Goal: Transaction & Acquisition: Purchase product/service

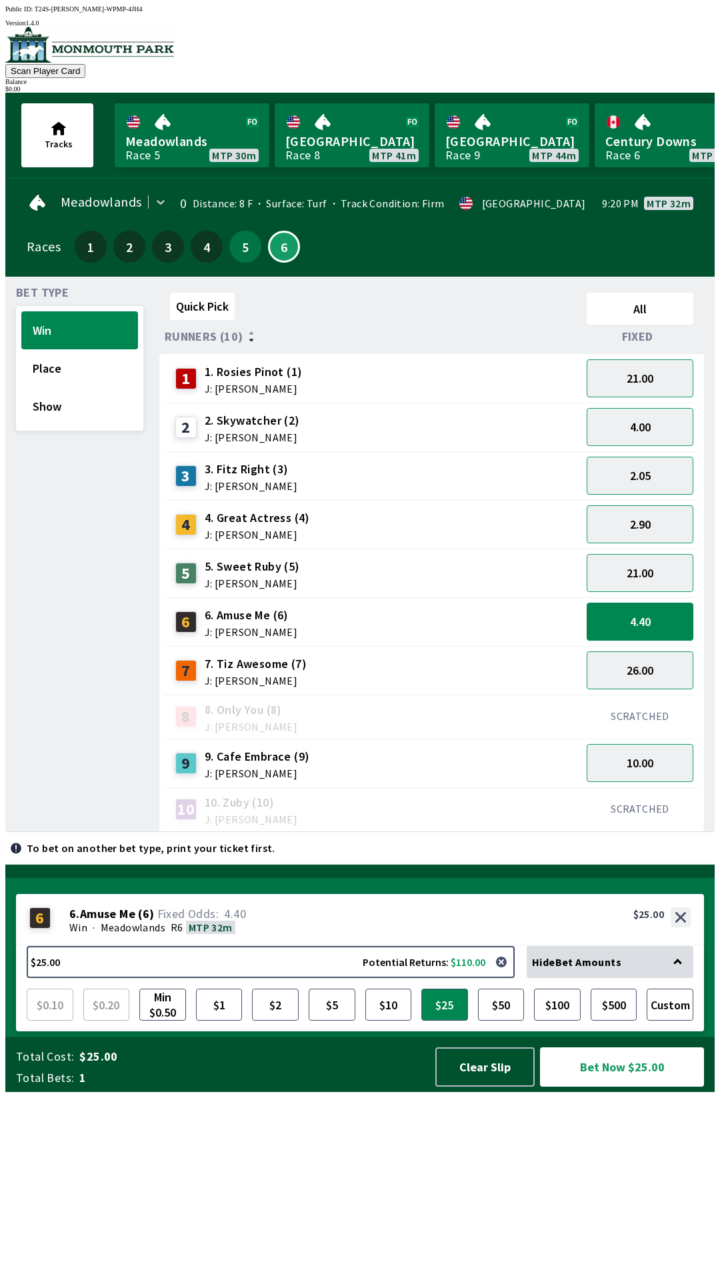
scroll to position [0, 821]
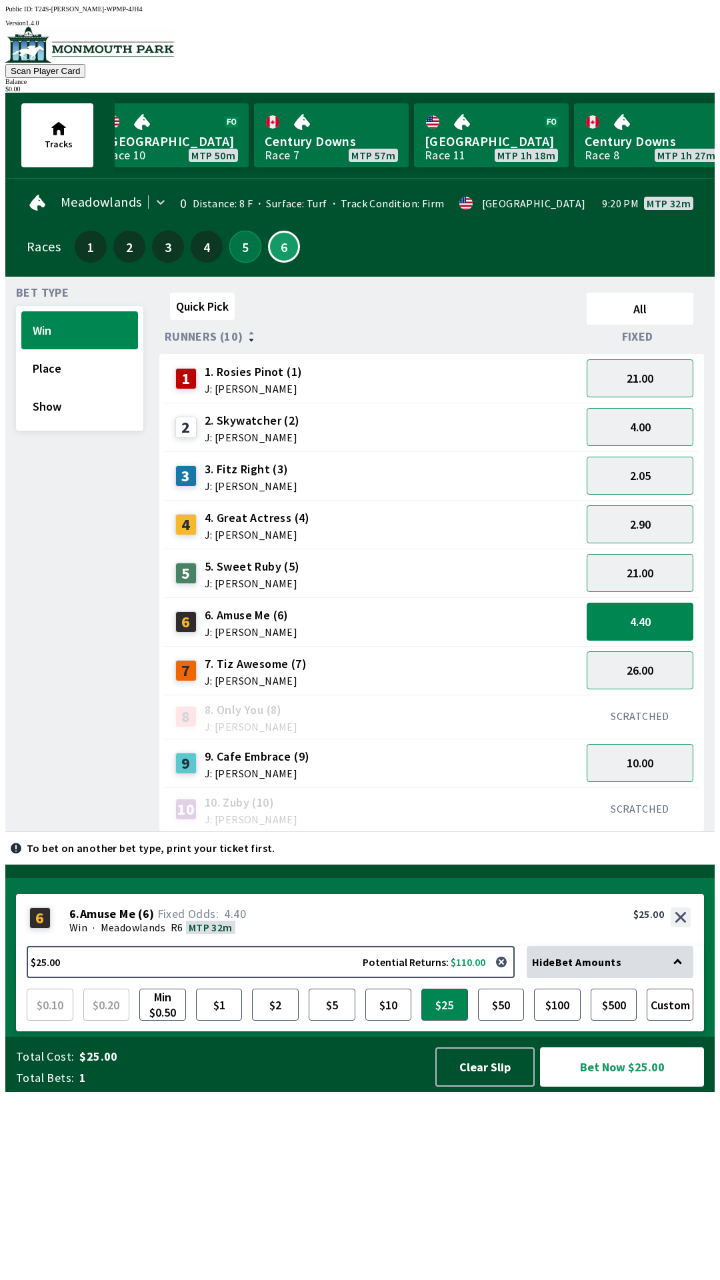
click at [241, 234] on button "5" at bounding box center [245, 247] width 32 height 32
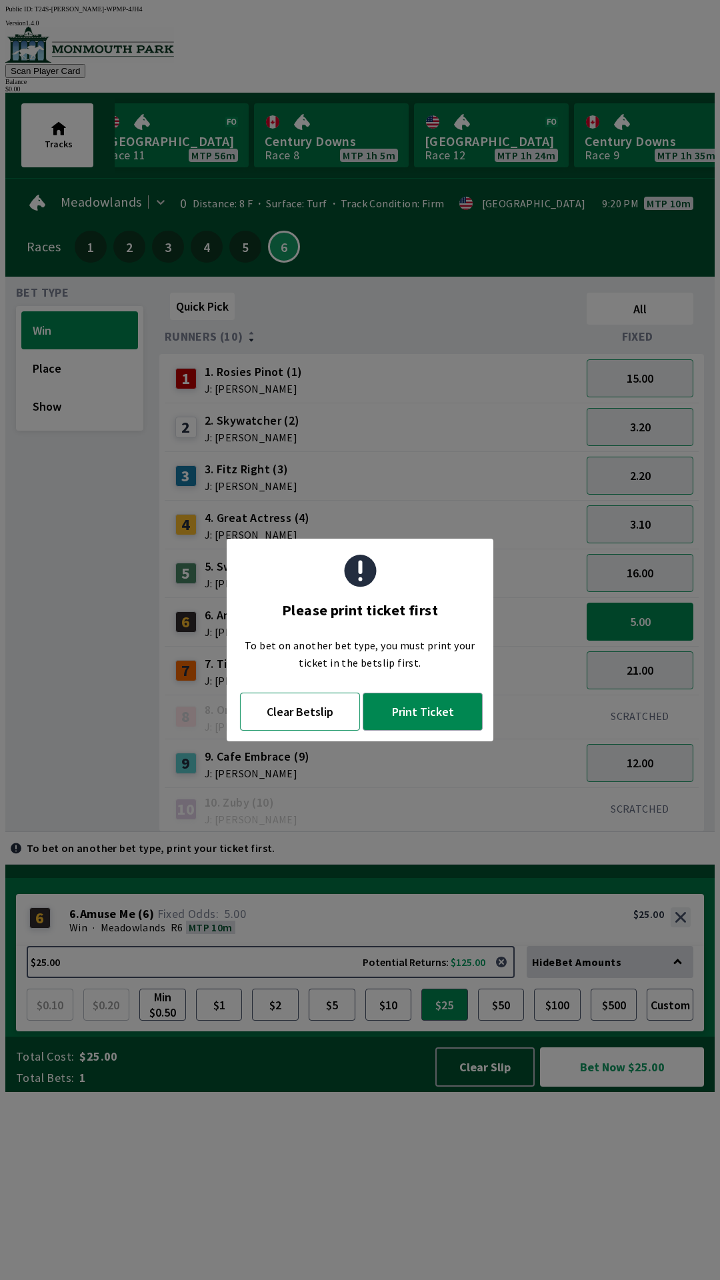
click at [296, 718] on button "Clear Betslip" at bounding box center [300, 712] width 120 height 38
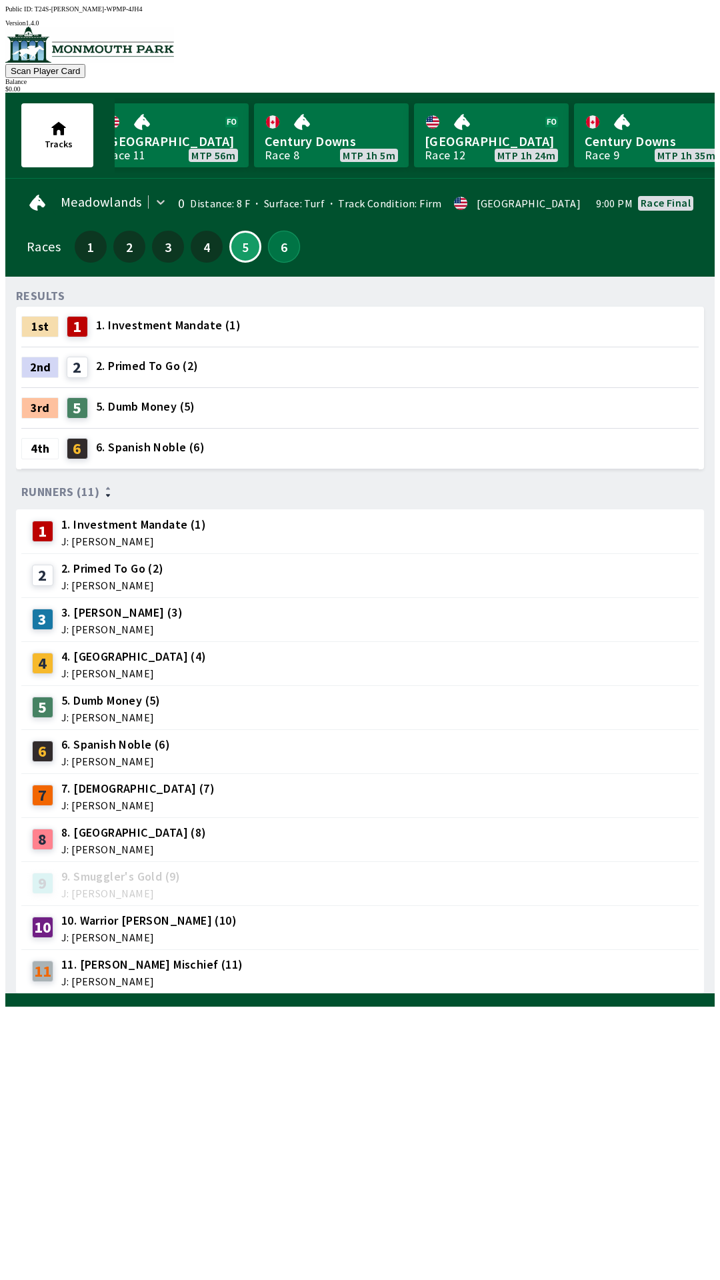
click at [281, 250] on button "6" at bounding box center [284, 247] width 32 height 32
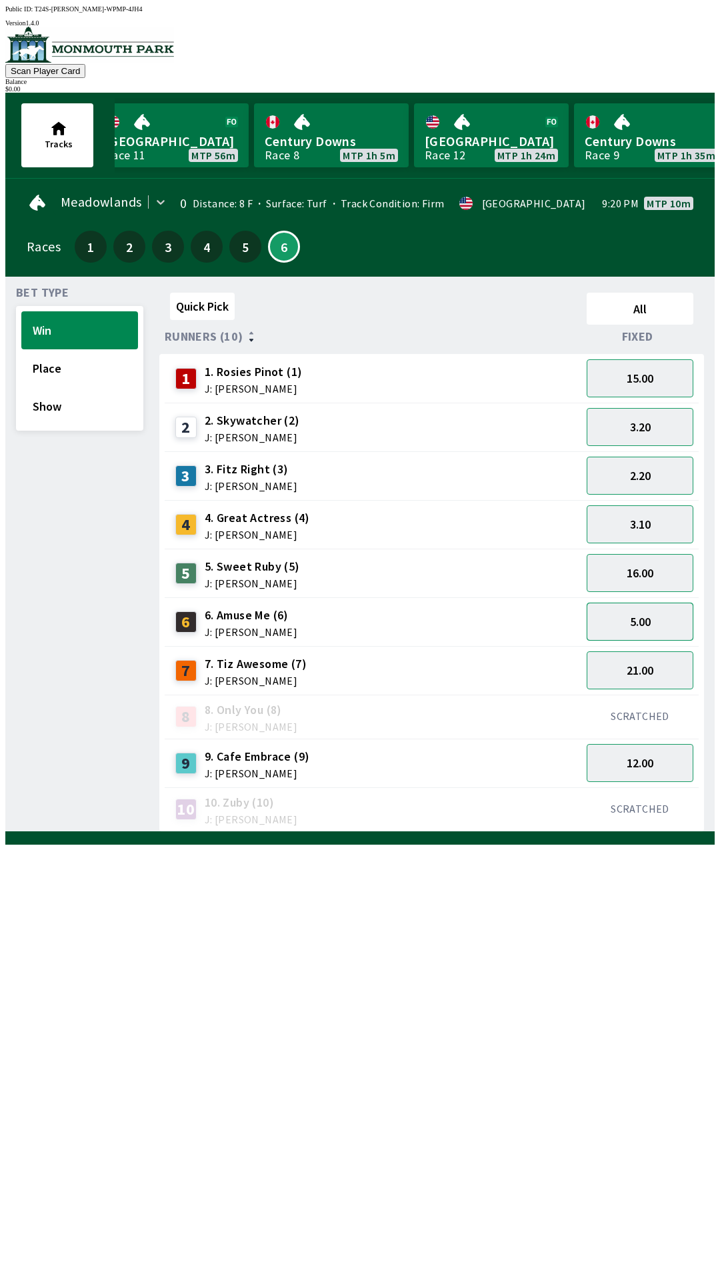
click at [661, 611] on button "5.00" at bounding box center [640, 622] width 107 height 38
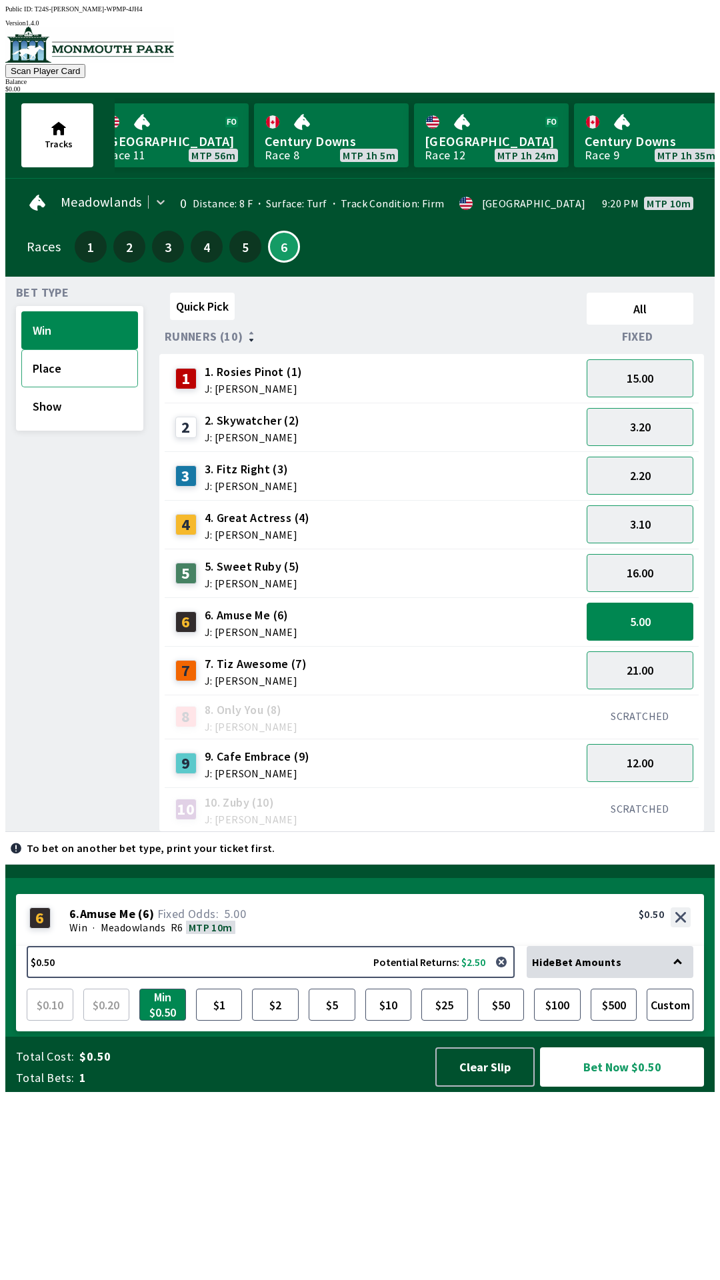
click at [58, 365] on button "Place" at bounding box center [79, 368] width 117 height 38
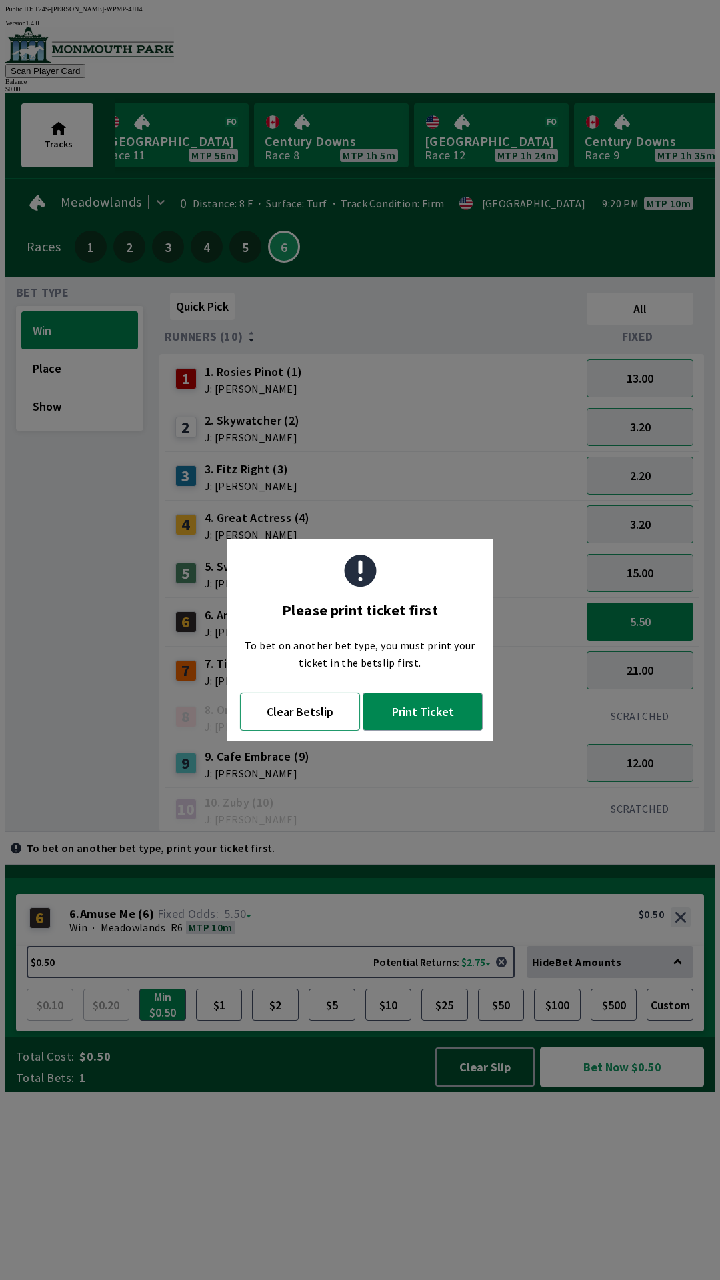
click at [291, 711] on button "Clear Betslip" at bounding box center [300, 712] width 120 height 38
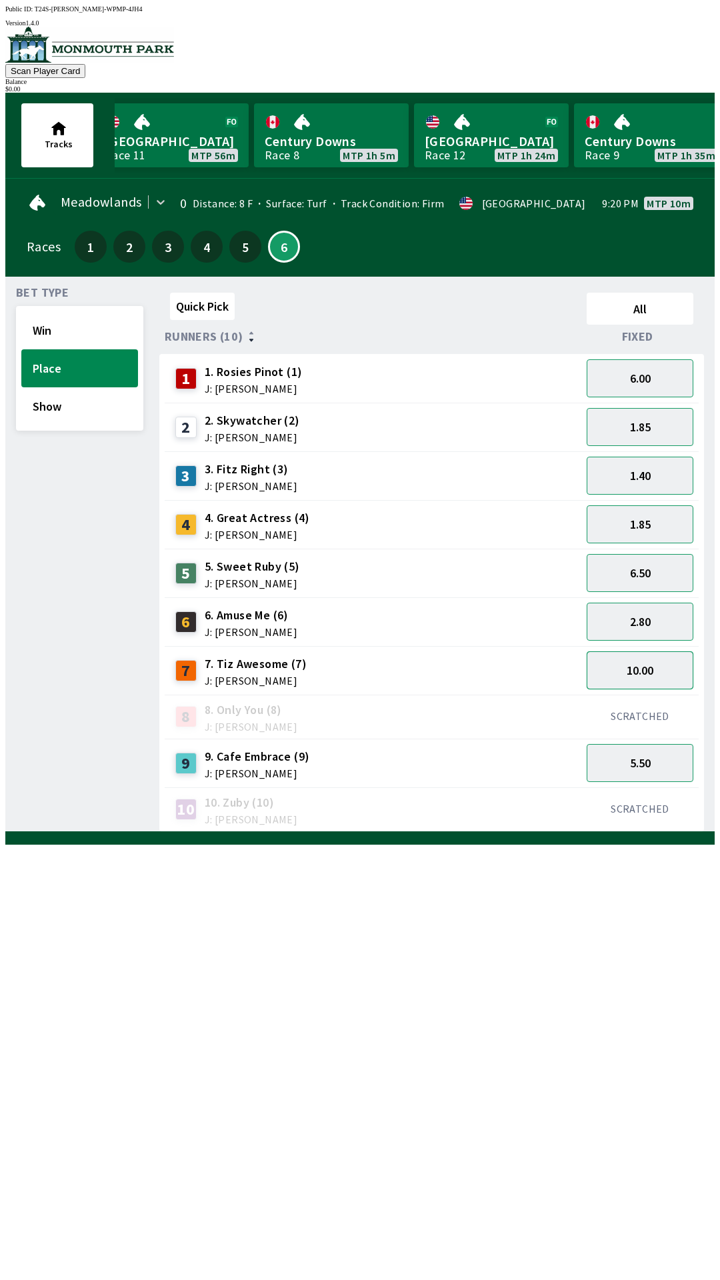
click at [595, 669] on button "10.00" at bounding box center [640, 670] width 107 height 38
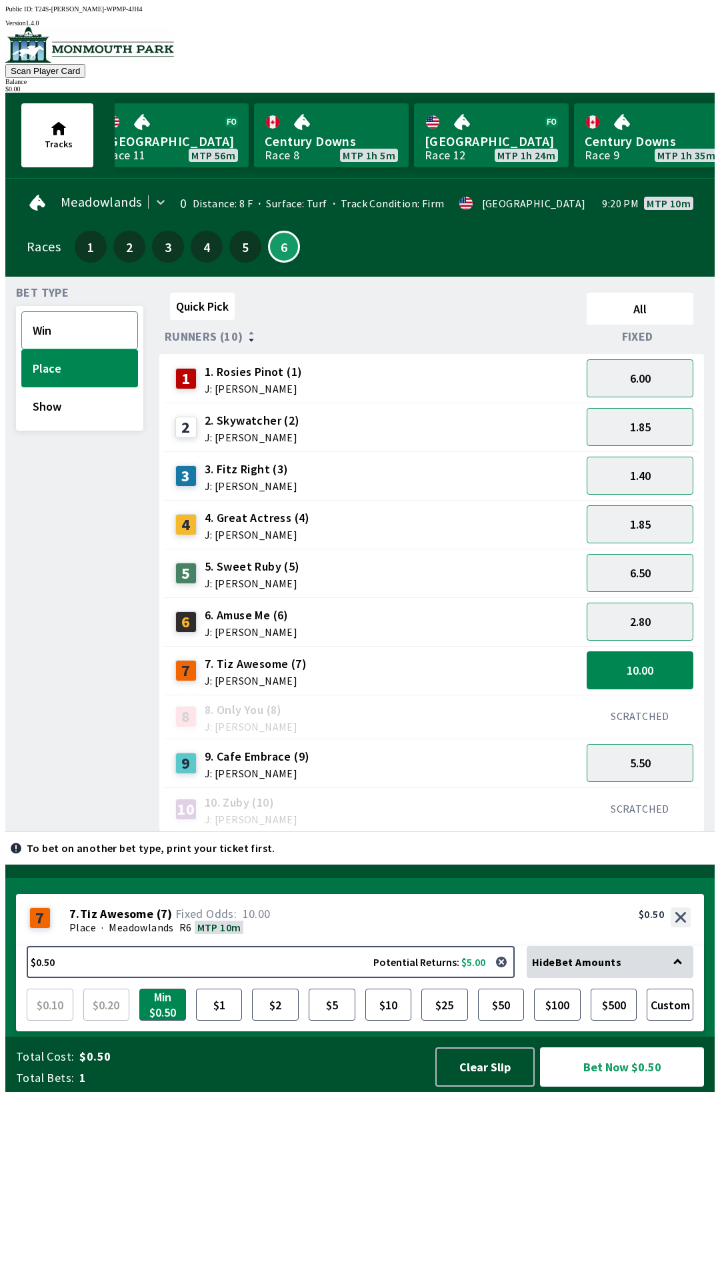
click at [52, 330] on button "Win" at bounding box center [79, 330] width 117 height 38
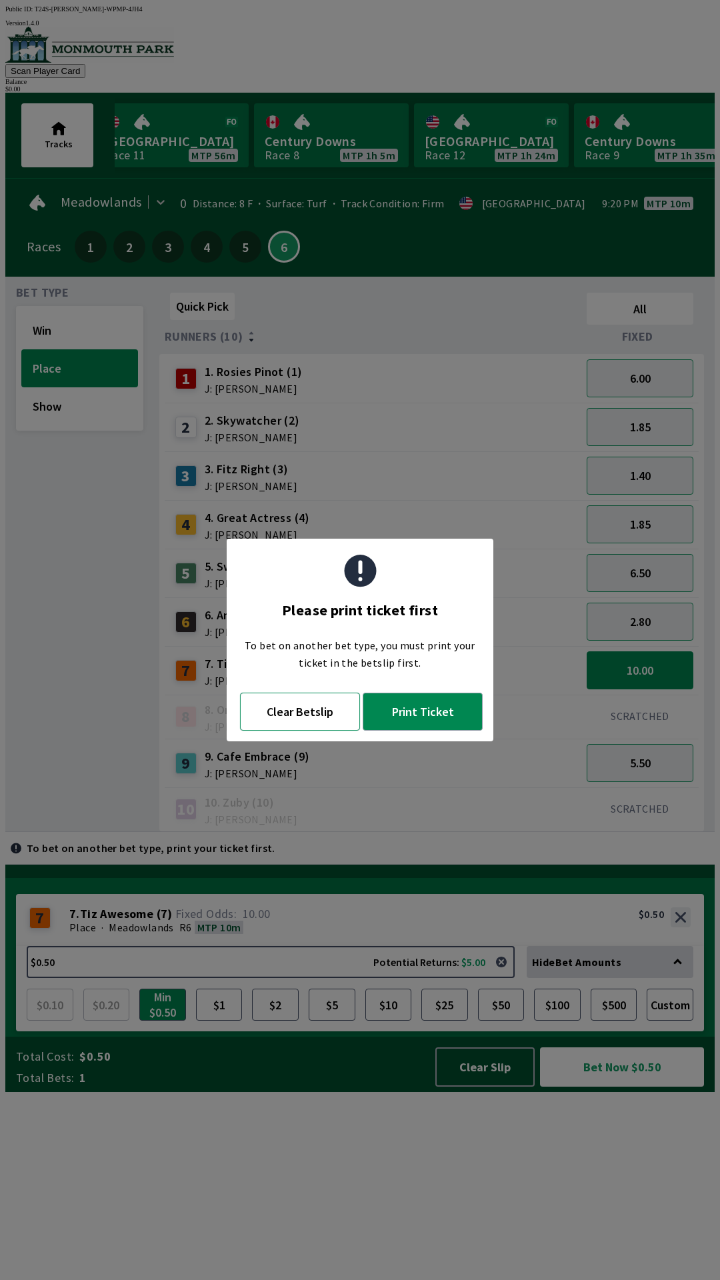
click at [300, 705] on button "Clear Betslip" at bounding box center [300, 712] width 120 height 38
